Goal: Transaction & Acquisition: Book appointment/travel/reservation

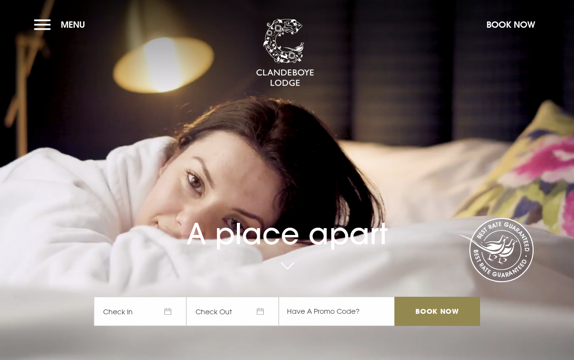
click at [162, 326] on span "Check In" at bounding box center [140, 311] width 92 height 29
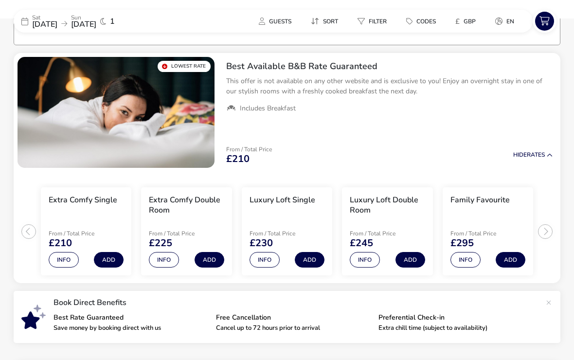
scroll to position [77, 0]
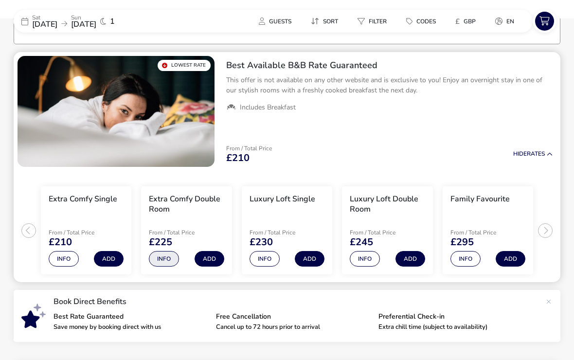
click at [163, 253] on button "Info" at bounding box center [164, 259] width 30 height 16
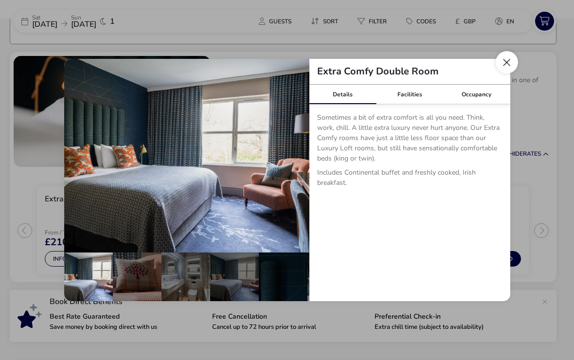
click at [506, 63] on button "Close dialog" at bounding box center [507, 62] width 22 height 22
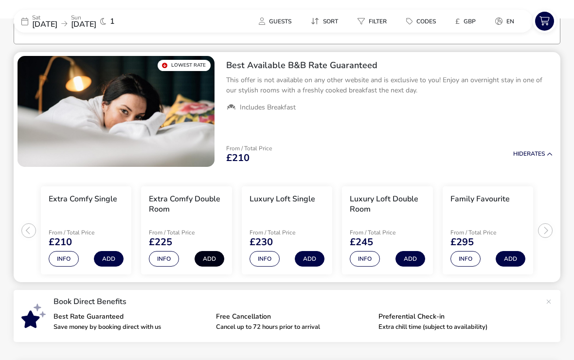
click at [204, 260] on button "Add" at bounding box center [210, 259] width 30 height 16
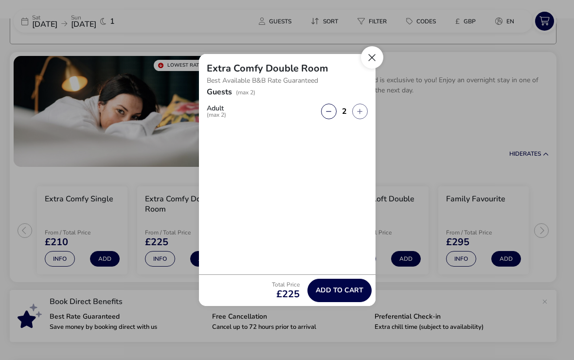
click at [365, 56] on button "Close" at bounding box center [372, 57] width 22 height 22
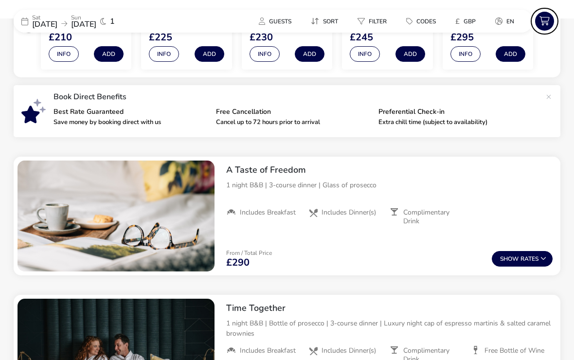
scroll to position [280, 0]
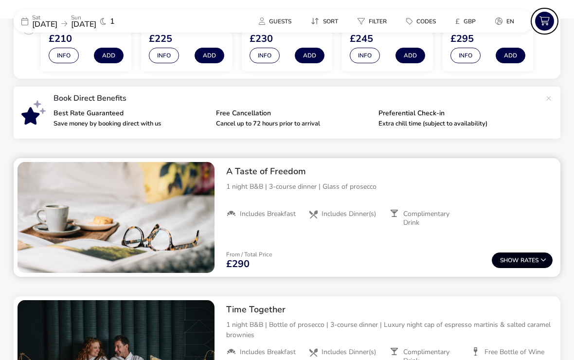
click at [518, 258] on span "Show" at bounding box center [510, 260] width 20 height 6
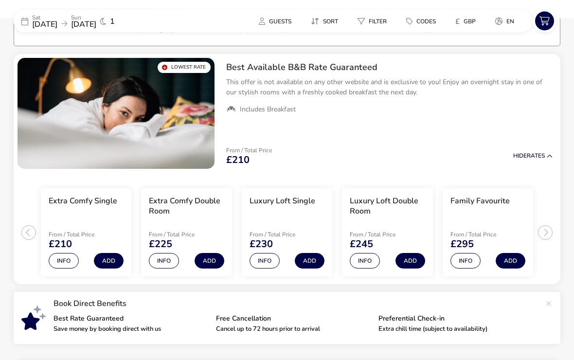
scroll to position [87, 0]
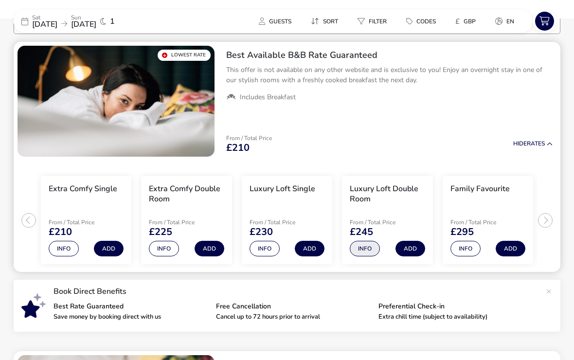
click at [367, 253] on button "Info" at bounding box center [365, 249] width 30 height 16
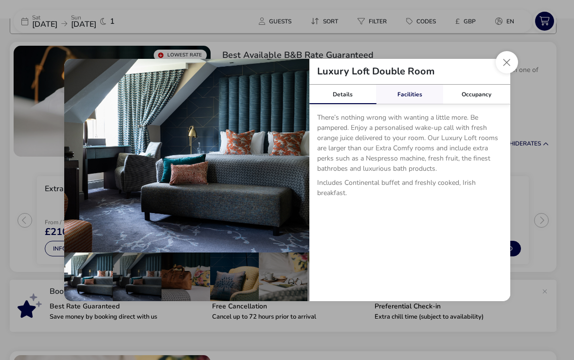
click at [413, 104] on div "Facilities" at bounding box center [409, 94] width 67 height 19
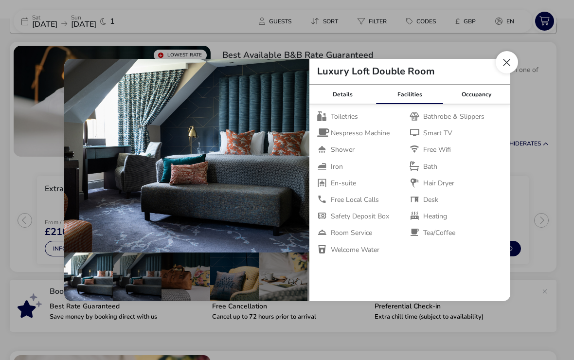
click at [502, 73] on button "Close dialog" at bounding box center [507, 62] width 22 height 22
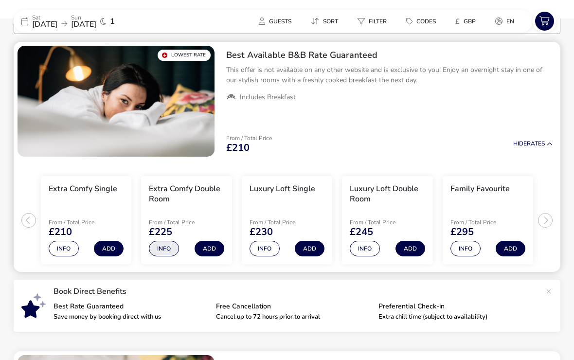
click at [157, 249] on button "Info" at bounding box center [164, 249] width 30 height 16
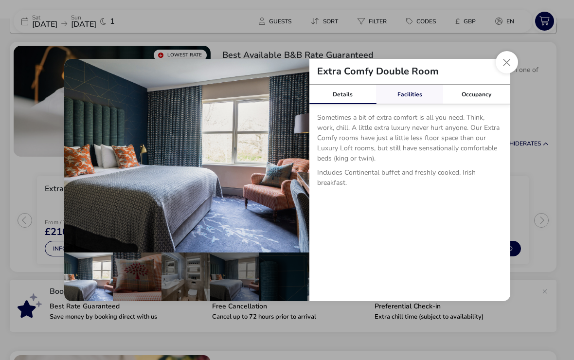
click at [411, 104] on div "Facilities" at bounding box center [409, 94] width 67 height 19
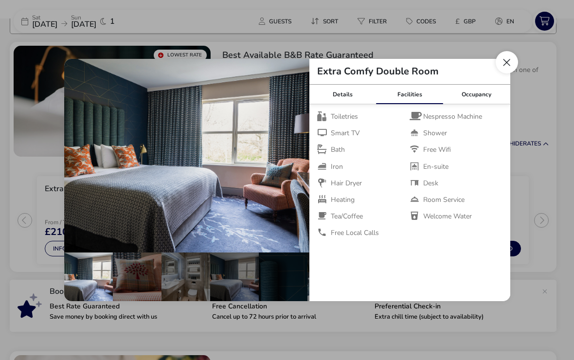
click at [497, 71] on button "Close dialog" at bounding box center [507, 62] width 22 height 22
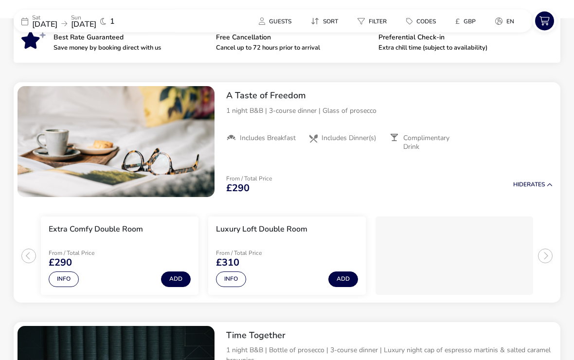
scroll to position [357, 0]
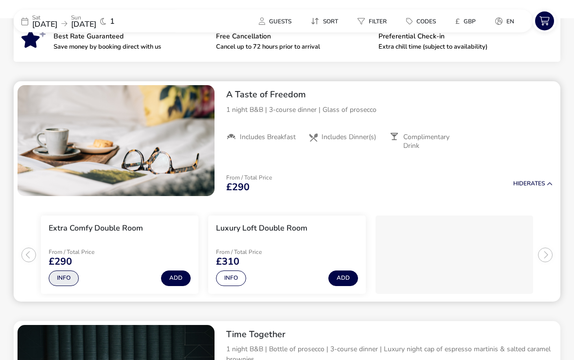
click at [69, 277] on button "Info" at bounding box center [64, 279] width 30 height 16
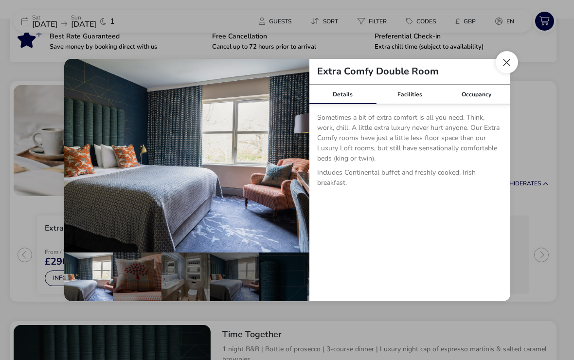
click at [503, 73] on button "Close dialog" at bounding box center [507, 62] width 22 height 22
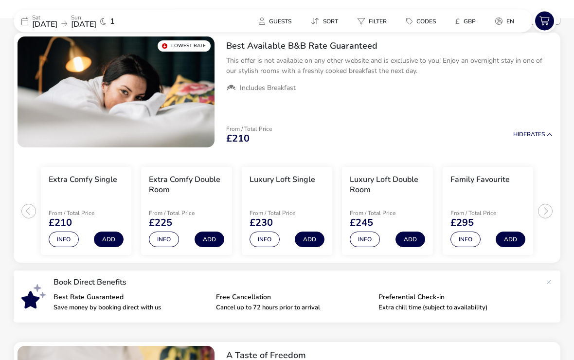
scroll to position [97, 0]
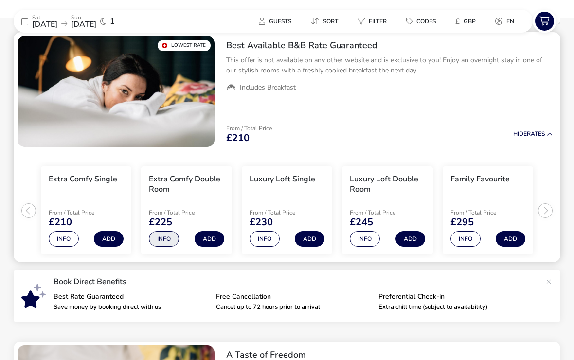
click at [165, 244] on button "Info" at bounding box center [164, 239] width 30 height 16
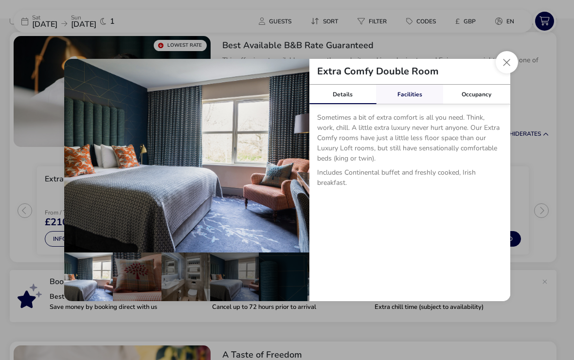
click at [414, 104] on div "Facilities" at bounding box center [409, 94] width 67 height 19
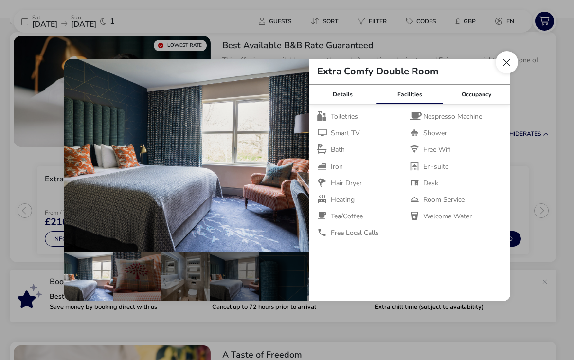
click at [507, 71] on button "Close dialog" at bounding box center [507, 62] width 22 height 22
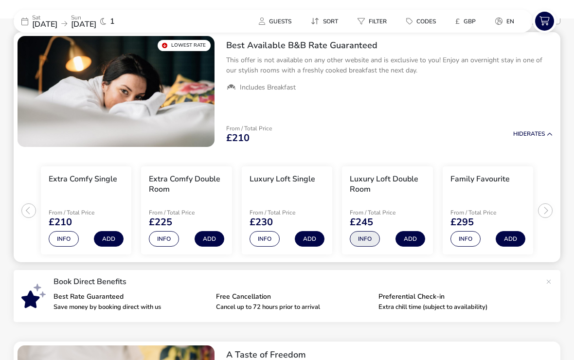
click at [364, 243] on button "Info" at bounding box center [365, 239] width 30 height 16
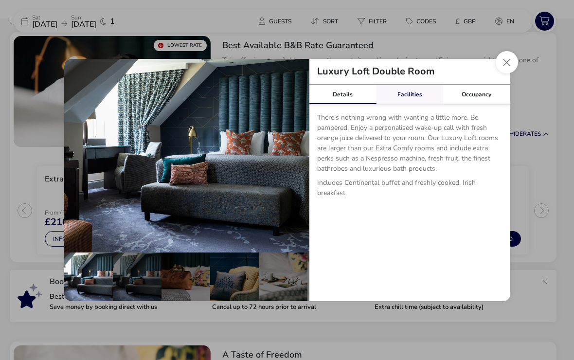
click at [418, 104] on div "Facilities" at bounding box center [409, 94] width 67 height 19
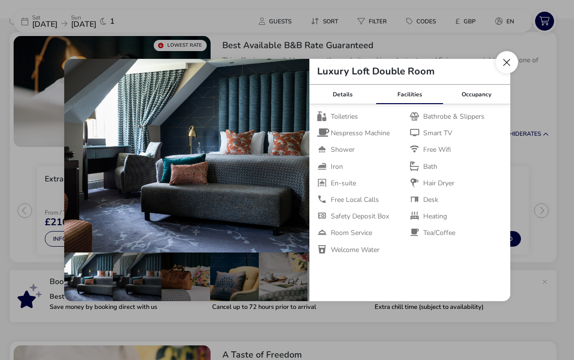
click at [503, 73] on button "Close dialog" at bounding box center [507, 62] width 22 height 22
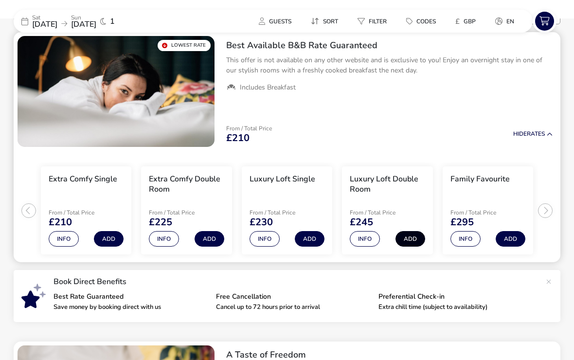
click at [414, 239] on button "Add" at bounding box center [411, 239] width 30 height 16
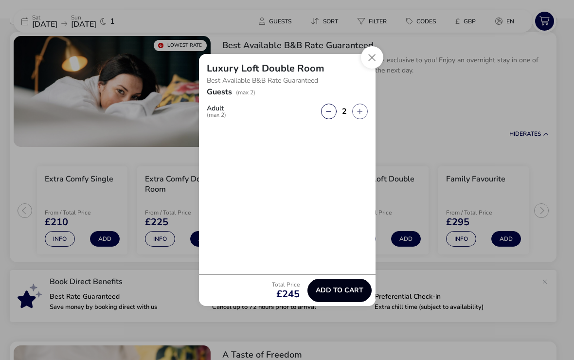
click at [350, 294] on span "Add to cart" at bounding box center [340, 290] width 48 height 7
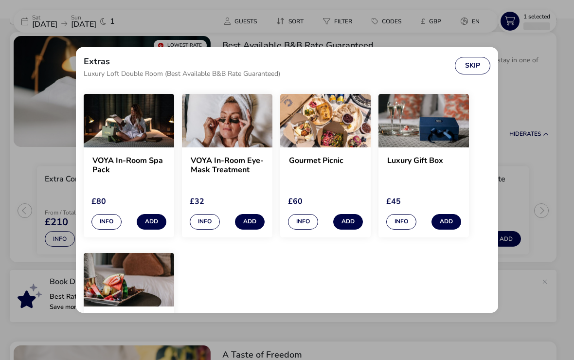
scroll to position [27, 0]
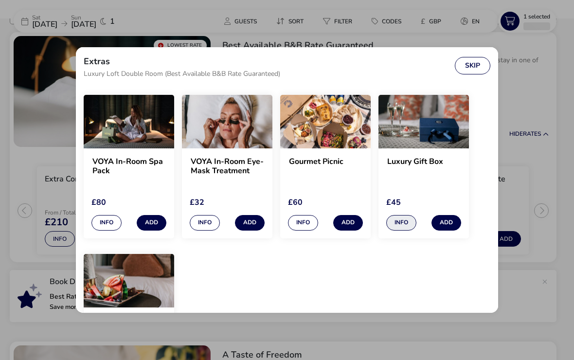
click at [403, 224] on button "Info" at bounding box center [401, 223] width 30 height 16
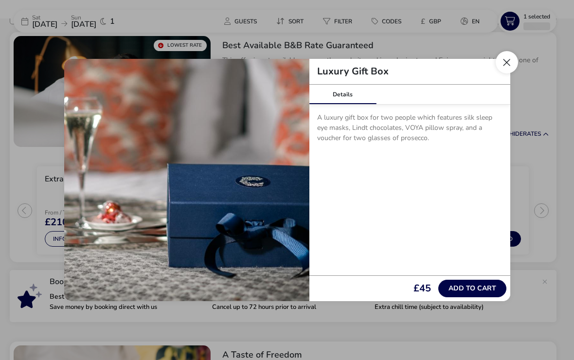
click at [503, 73] on button "Close" at bounding box center [507, 62] width 22 height 22
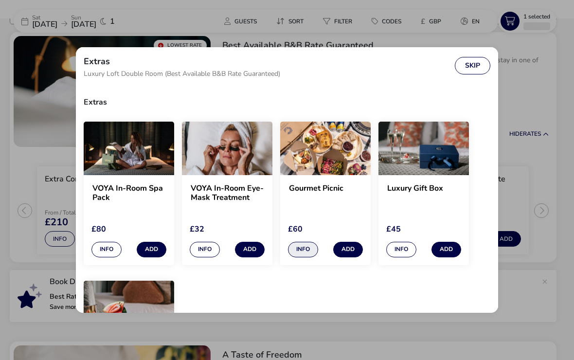
click at [308, 254] on button "Info" at bounding box center [303, 250] width 30 height 16
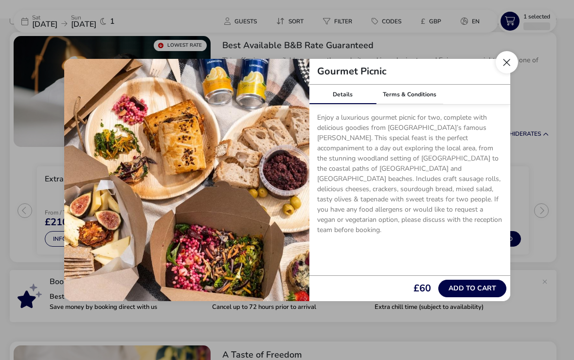
click at [504, 73] on button "Close" at bounding box center [507, 62] width 22 height 22
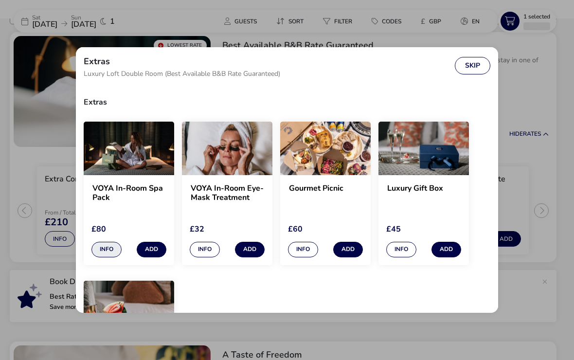
click at [104, 256] on button "Info" at bounding box center [107, 250] width 30 height 16
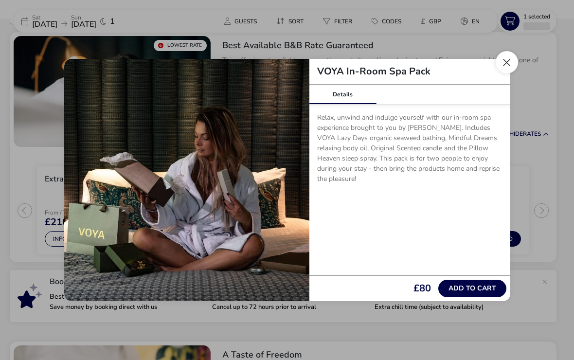
click at [504, 72] on button "Close" at bounding box center [507, 62] width 22 height 22
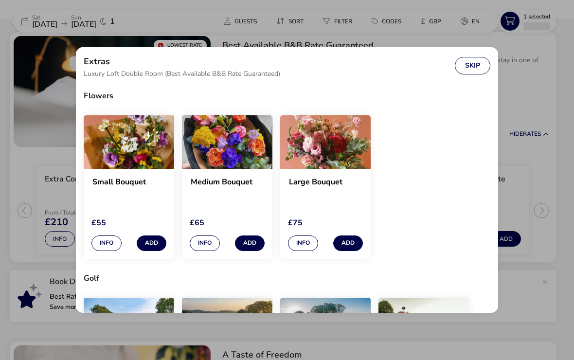
scroll to position [690, 0]
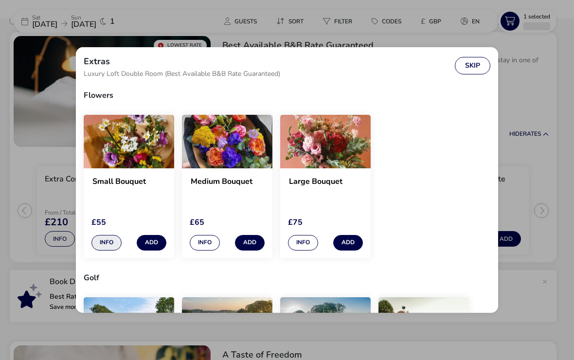
click at [105, 251] on button "Info" at bounding box center [107, 243] width 30 height 16
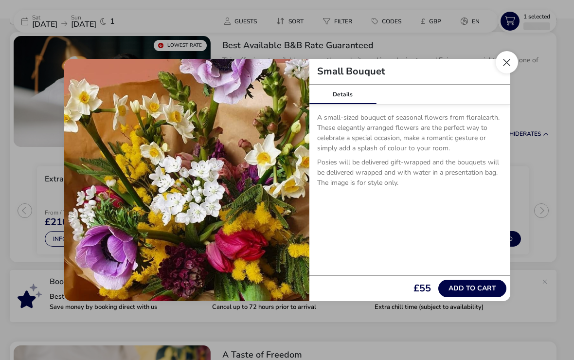
click at [501, 73] on button "Close" at bounding box center [507, 62] width 22 height 22
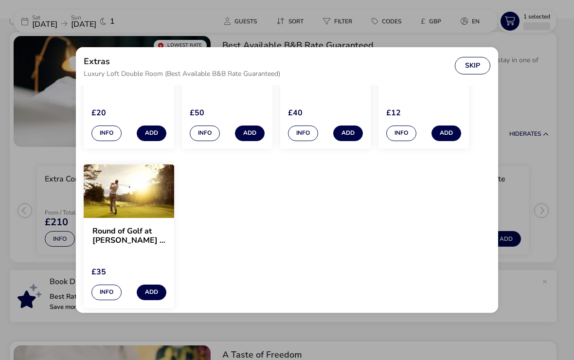
scroll to position [982, 0]
click at [474, 71] on button "Skip" at bounding box center [473, 66] width 36 height 18
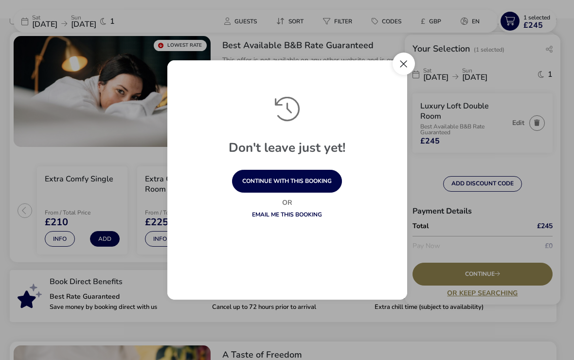
click at [404, 75] on button "Close" at bounding box center [404, 64] width 22 height 22
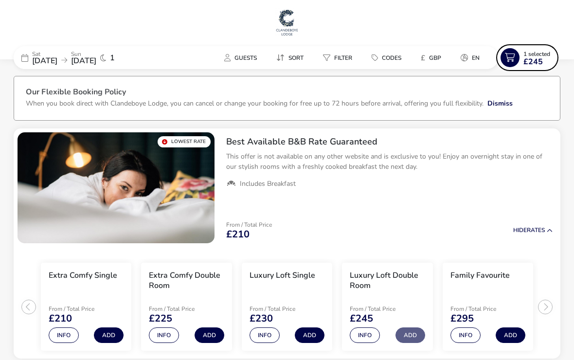
scroll to position [0, 0]
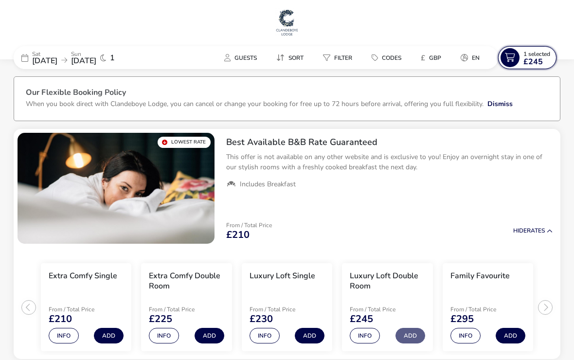
click at [519, 62] on icon at bounding box center [510, 57] width 19 height 19
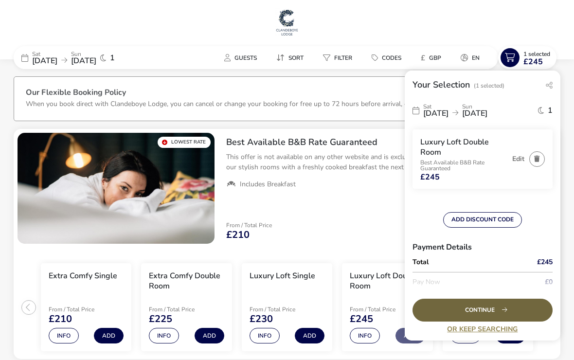
click at [517, 322] on div "Continue" at bounding box center [483, 310] width 140 height 23
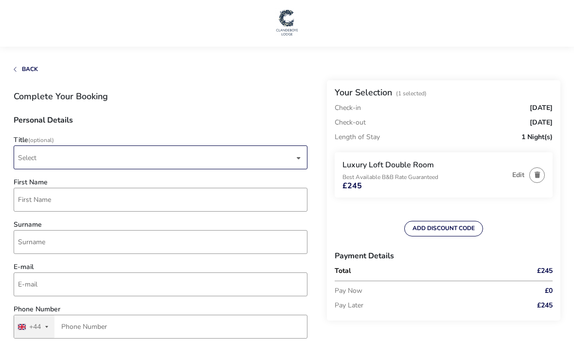
click at [40, 159] on span "Select" at bounding box center [156, 157] width 276 height 23
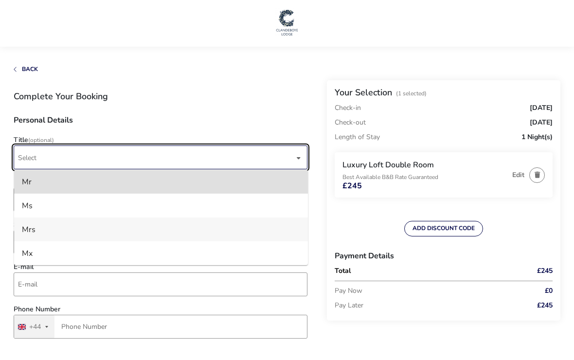
click at [27, 234] on div "Mrs" at bounding box center [29, 230] width 14 height 16
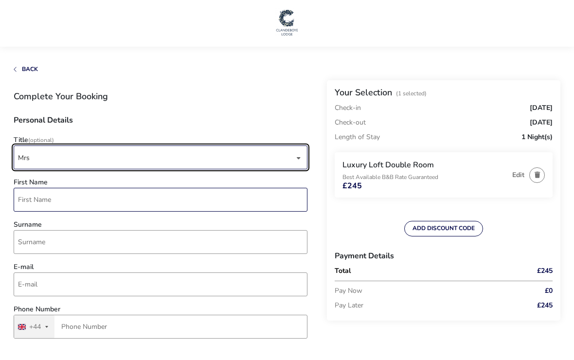
click at [33, 205] on input "First Name" at bounding box center [161, 200] width 294 height 24
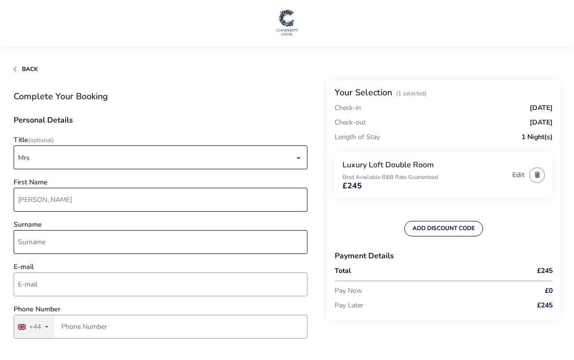
type input "[PERSON_NAME]"
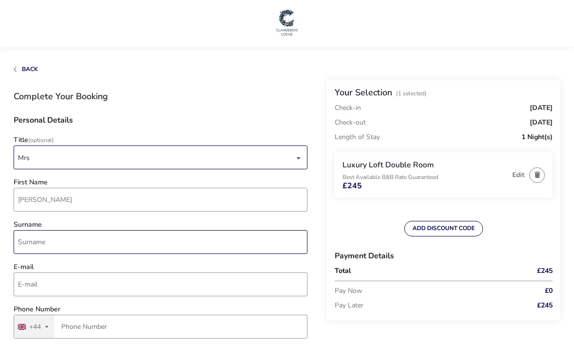
click at [27, 244] on input "Surname" at bounding box center [161, 242] width 294 height 24
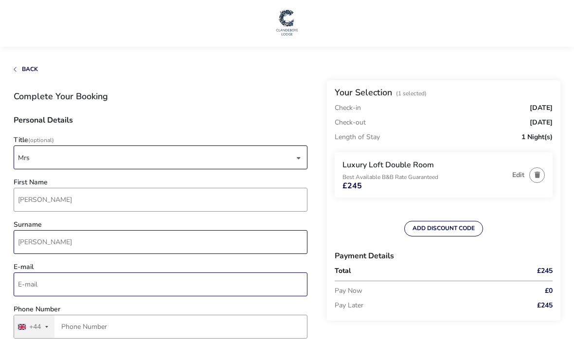
type input "[PERSON_NAME]"
click at [31, 290] on input "E-mail" at bounding box center [161, 285] width 294 height 24
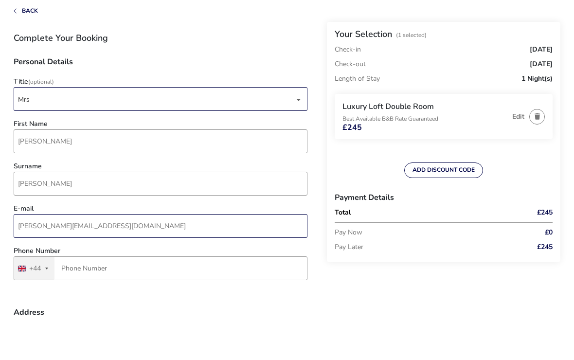
scroll to position [27, 0]
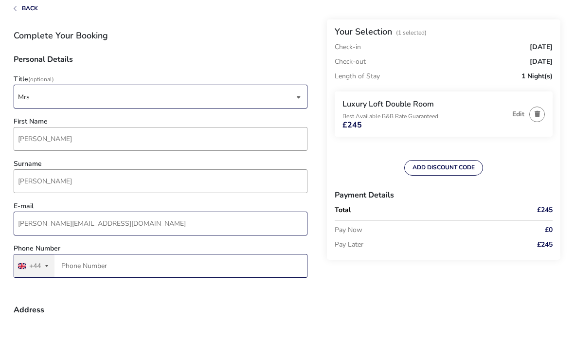
type input "[PERSON_NAME][EMAIL_ADDRESS][DOMAIN_NAME]"
click at [72, 288] on input "Phone Number" at bounding box center [161, 300] width 294 height 24
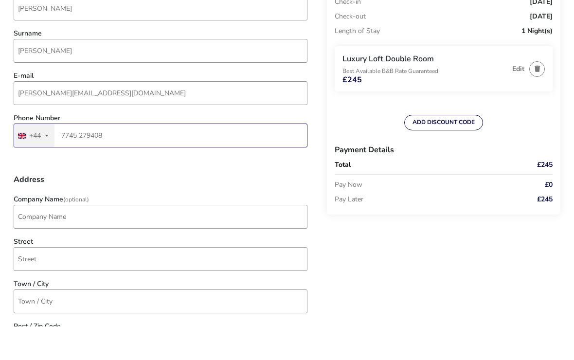
scroll to position [160, 0]
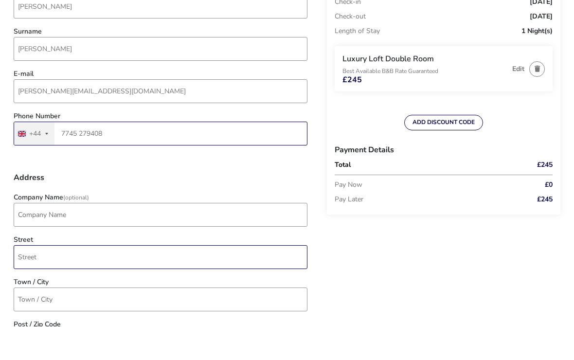
type input "7745 279408"
click at [22, 279] on input "Street" at bounding box center [161, 291] width 294 height 24
click at [28, 279] on input "Street" at bounding box center [161, 291] width 294 height 24
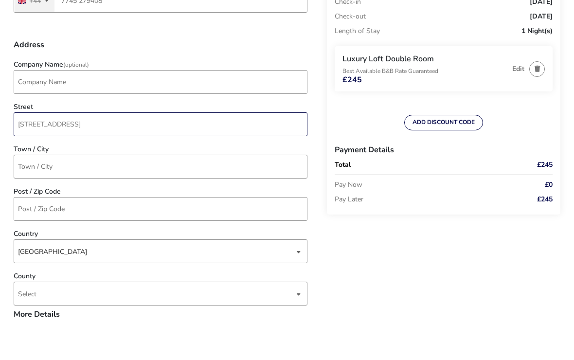
scroll to position [293, 0]
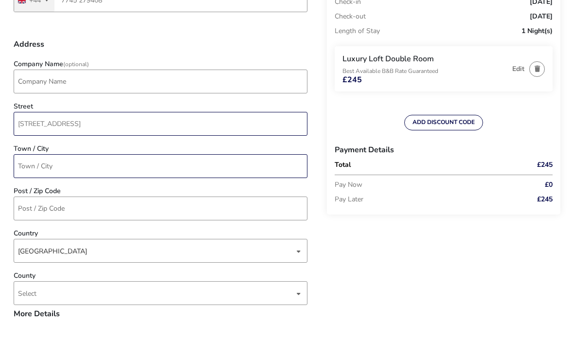
type input "[STREET_ADDRESS]"
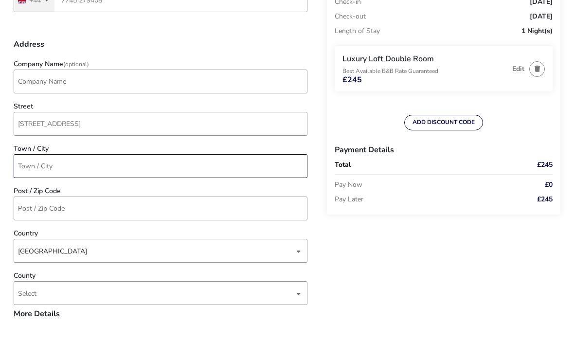
click at [28, 188] on input "Town / City" at bounding box center [161, 200] width 294 height 24
type input "N"
type input "Comber"
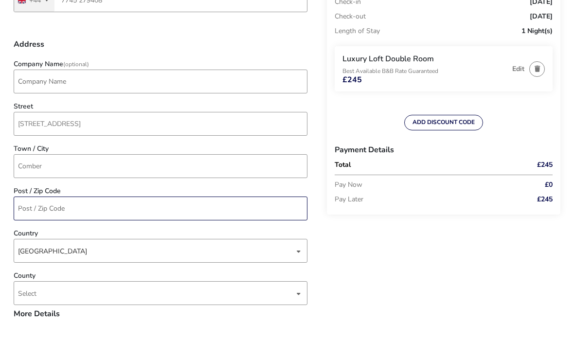
click at [37, 230] on input "Post / Zip Code" at bounding box center [161, 242] width 294 height 24
type input "BT23 5NE"
click at [28, 323] on span "Select" at bounding box center [27, 327] width 18 height 9
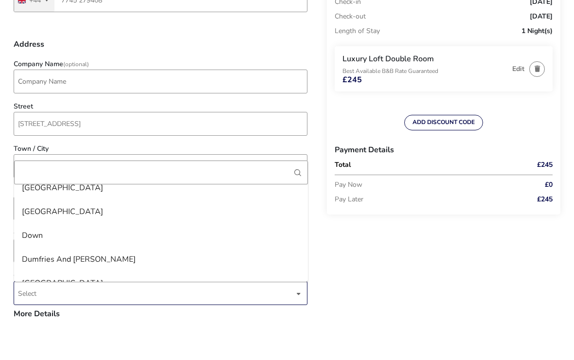
scroll to position [701, 0]
click at [32, 261] on div "Down" at bounding box center [32, 269] width 21 height 16
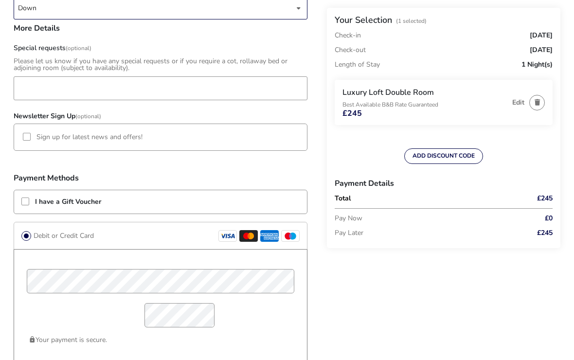
scroll to position [725, 0]
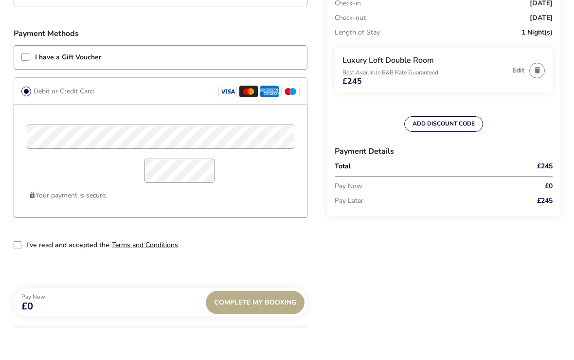
click at [134, 274] on button "Terms and Conditions" at bounding box center [145, 277] width 66 height 7
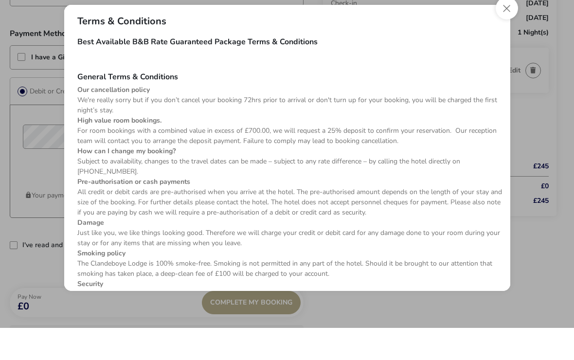
scroll to position [757, 0]
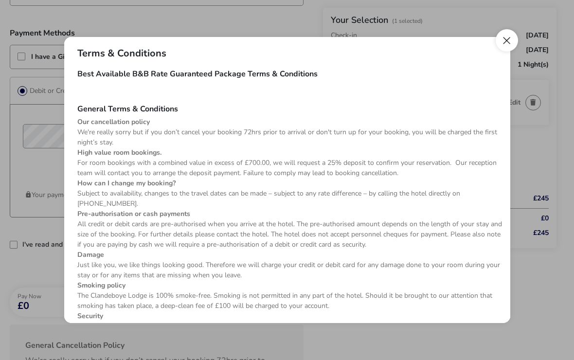
click at [503, 52] on button "Close" at bounding box center [507, 40] width 22 height 22
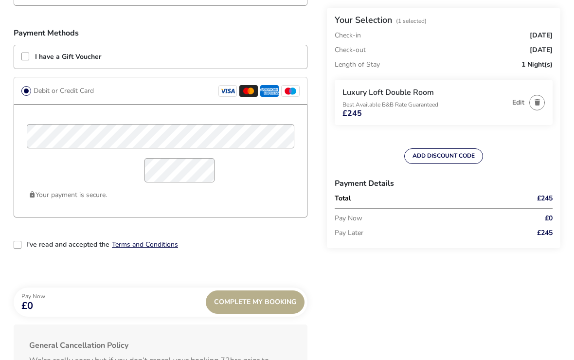
click at [14, 249] on div "2-term_condi" at bounding box center [18, 245] width 8 height 8
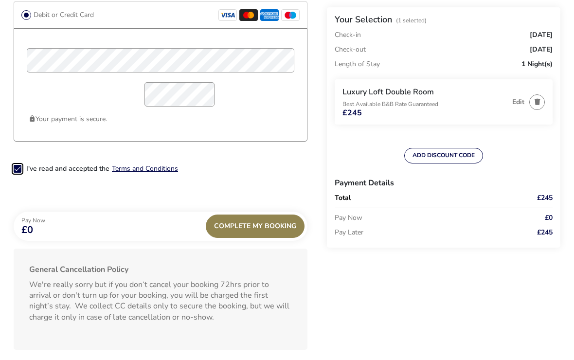
scroll to position [830, 0]
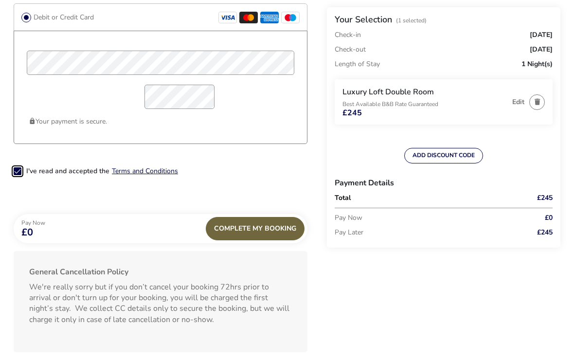
click at [245, 237] on div "Complete My Booking" at bounding box center [255, 229] width 99 height 23
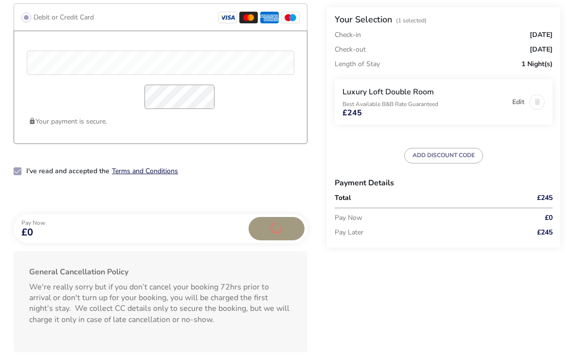
scroll to position [831, 0]
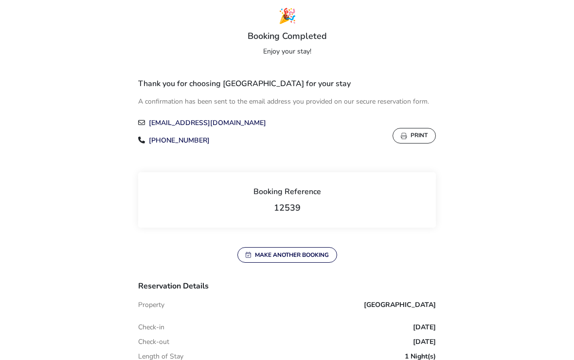
scroll to position [67, 0]
